Goal: Find specific page/section: Find specific page/section

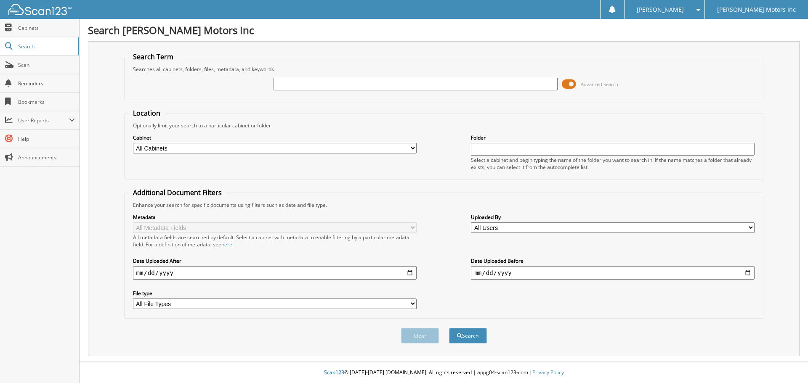
click at [297, 85] on input "text" at bounding box center [415, 84] width 284 height 13
type input "774097"
click at [473, 336] on button "Search" at bounding box center [468, 336] width 38 height 16
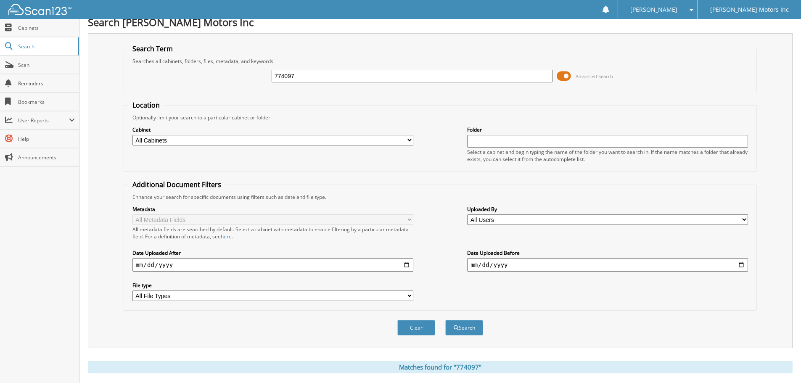
scroll to position [8, 0]
drag, startPoint x: 314, startPoint y: 78, endPoint x: 162, endPoint y: 77, distance: 151.9
click at [152, 80] on div "774097 Advanced Search" at bounding box center [440, 76] width 624 height 23
type input "312467"
click at [461, 323] on button "Search" at bounding box center [465, 329] width 38 height 16
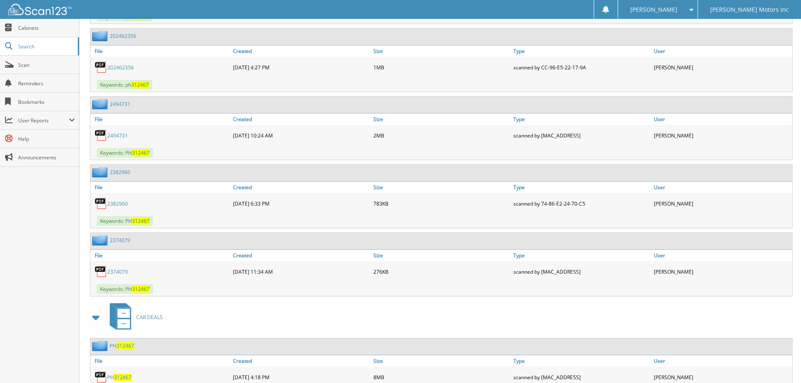
scroll to position [512, 0]
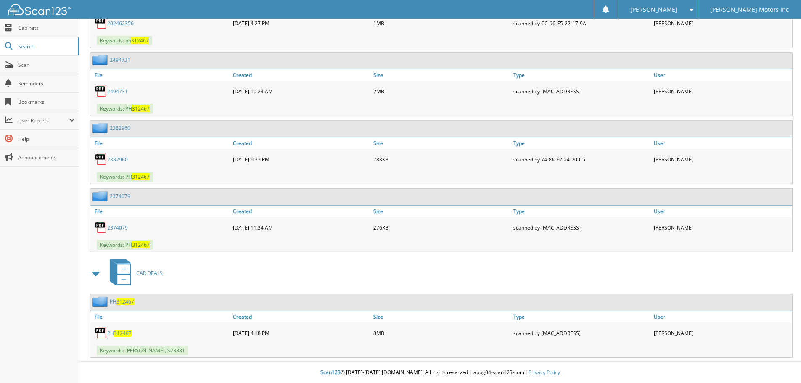
click at [120, 332] on span "312467" at bounding box center [123, 333] width 18 height 7
